Goal: Transaction & Acquisition: Subscribe to service/newsletter

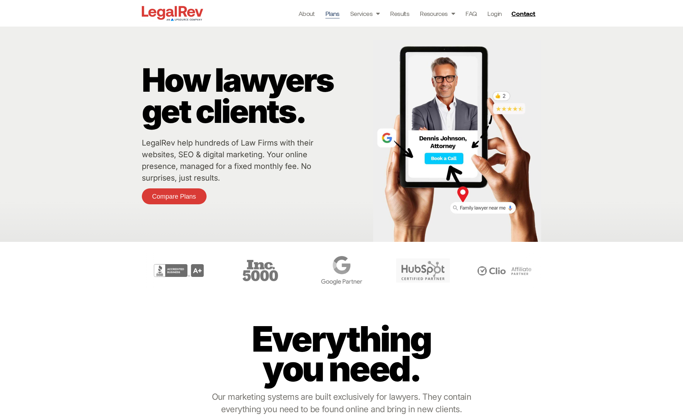
click at [336, 17] on link "Plans" at bounding box center [332, 13] width 14 height 10
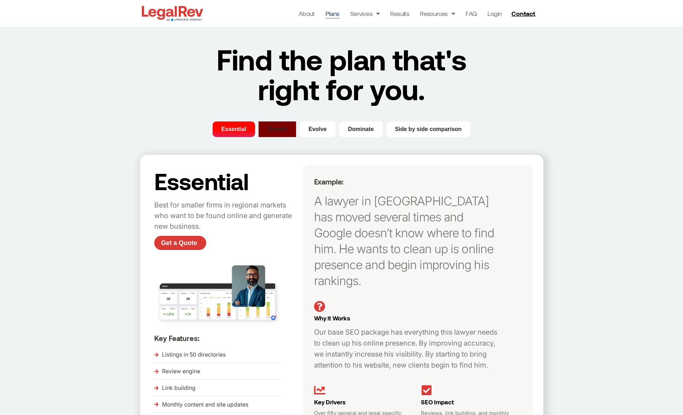
scroll to position [4, 0]
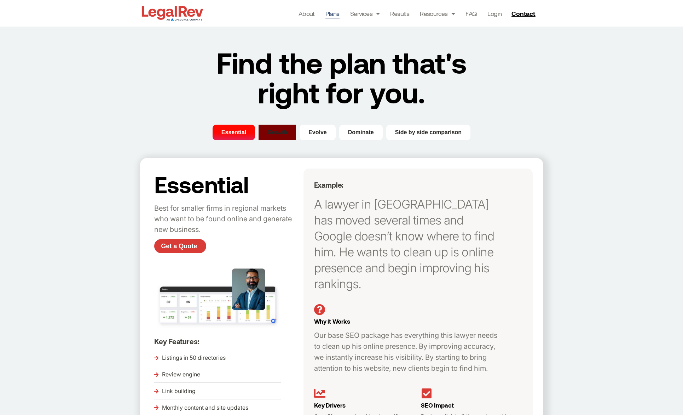
click at [271, 131] on span "Growth" at bounding box center [277, 132] width 20 height 8
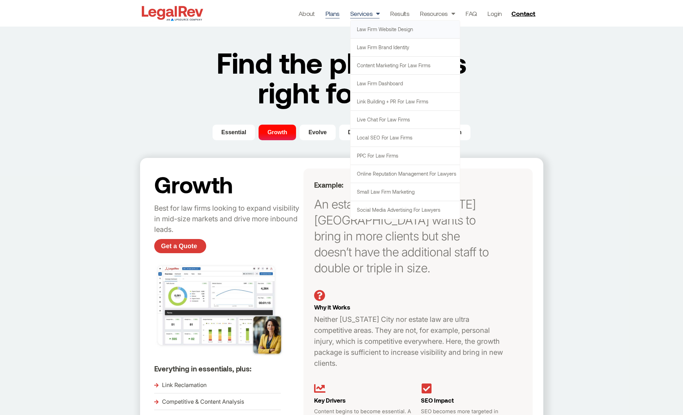
click at [360, 30] on link "Law Firm Website Design" at bounding box center [405, 30] width 109 height 18
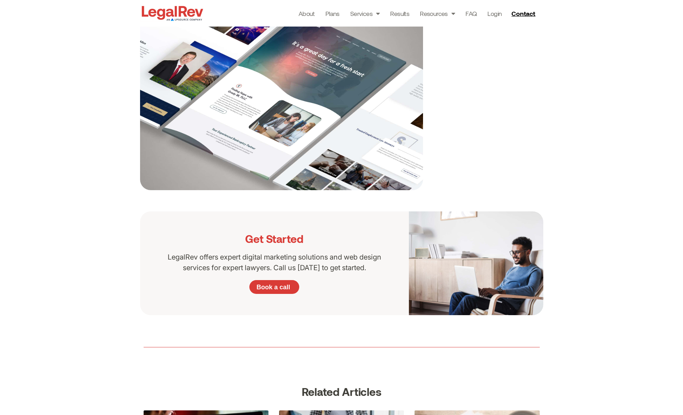
scroll to position [355, 0]
